Goal: Information Seeking & Learning: Compare options

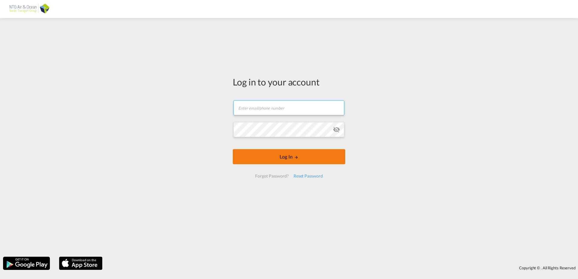
type input "[EMAIL_ADDRESS][DOMAIN_NAME]"
click at [251, 161] on button "Log In" at bounding box center [289, 156] width 112 height 15
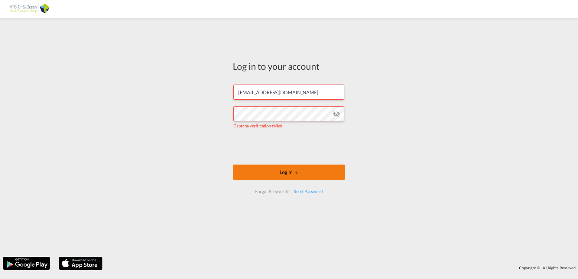
click at [259, 167] on button "Log In" at bounding box center [289, 172] width 112 height 15
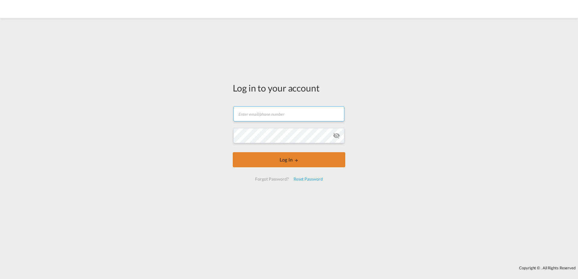
type input "[EMAIL_ADDRESS][DOMAIN_NAME]"
click at [272, 160] on button "Log In" at bounding box center [289, 159] width 112 height 15
